Goal: Find specific page/section: Find specific page/section

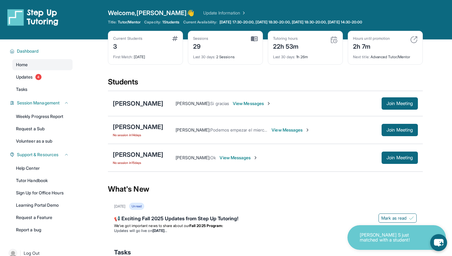
click at [181, 180] on div "What's New" at bounding box center [265, 188] width 315 height 27
click at [49, 77] on link "Updates 4" at bounding box center [42, 76] width 60 height 11
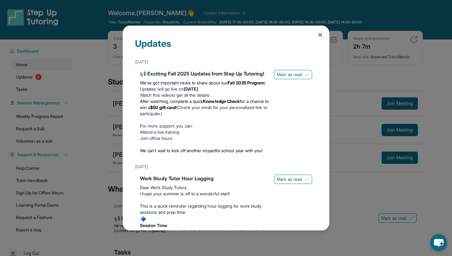
click at [315, 34] on div "Updates [DATE] 📢 Exciting Fall 2025 Updates from Step Up Tutoring! We’ve got im…" at bounding box center [226, 128] width 207 height 205
click at [320, 34] on icon at bounding box center [320, 34] width 3 height 3
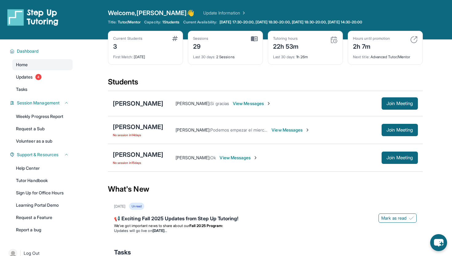
click at [332, 196] on div "What's New" at bounding box center [265, 188] width 315 height 27
click at [401, 158] on span "Join Meeting" at bounding box center [400, 158] width 26 height 4
click at [128, 155] on div "[PERSON_NAME]" at bounding box center [138, 154] width 50 height 9
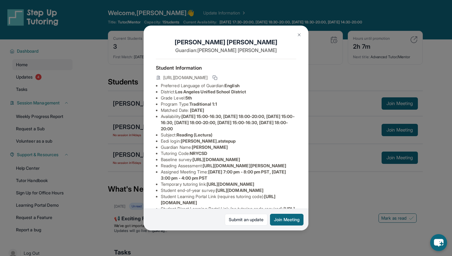
click at [299, 31] on button at bounding box center [299, 35] width 12 height 12
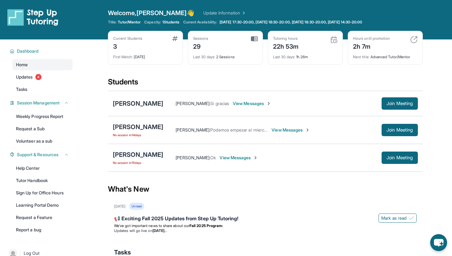
drag, startPoint x: 104, startPoint y: 154, endPoint x: 176, endPoint y: 154, distance: 72.3
click at [176, 154] on main "Current Students 3 First Match : [DATE] Sessions 29 Last 30 days : 2 Sessions T…" at bounding box center [265, 166] width 373 height 255
copy div "[PERSON_NAME]"
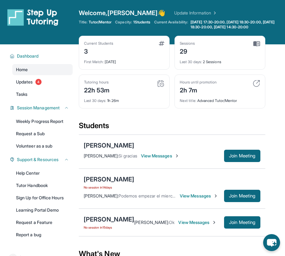
click at [82, 214] on div "[PERSON_NAME] No session [DATE] [PERSON_NAME] : Ok View Messages Join Meeting" at bounding box center [172, 222] width 186 height 28
drag, startPoint x: 80, startPoint y: 218, endPoint x: 109, endPoint y: 220, distance: 28.6
click at [109, 220] on div "[PERSON_NAME] No session [DATE] [PERSON_NAME] : Ok View Messages Join Meeting" at bounding box center [172, 222] width 186 height 28
copy div "[PERSON_NAME]"
drag, startPoint x: 79, startPoint y: 143, endPoint x: 112, endPoint y: 145, distance: 32.7
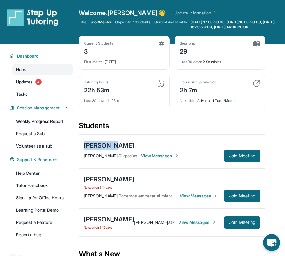
click at [112, 145] on div "[PERSON_NAME] [PERSON_NAME] : Si gracias View Messages Join Meeting" at bounding box center [172, 151] width 186 height 34
copy div "[PERSON_NAME]"
click at [103, 156] on span "[PERSON_NAME] :" at bounding box center [101, 155] width 35 height 5
click at [116, 144] on div "[PERSON_NAME]" at bounding box center [109, 145] width 50 height 9
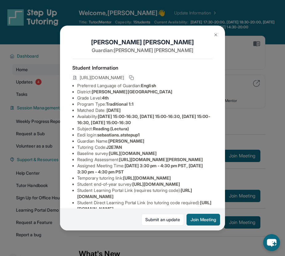
click at [111, 33] on div "[PERSON_NAME] Guardian: [PERSON_NAME] Student Information [URL][DOMAIN_NAME] Pr…" at bounding box center [142, 128] width 165 height 205
click at [215, 35] on img at bounding box center [215, 34] width 5 height 5
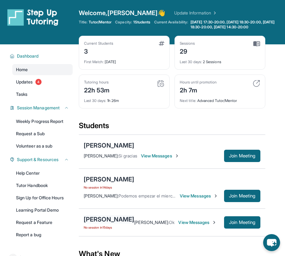
click at [94, 220] on div "[PERSON_NAME]" at bounding box center [109, 219] width 50 height 9
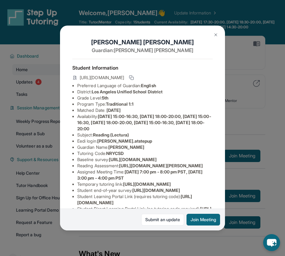
click at [214, 34] on img at bounding box center [215, 34] width 5 height 5
